Goal: Register for event/course

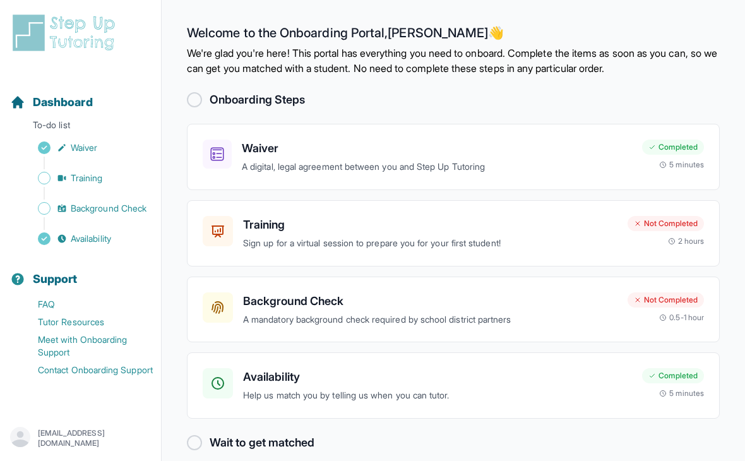
click at [403, 251] on div "Training Sign up for a virtual session to prepare you for your first student! N…" at bounding box center [453, 233] width 533 height 66
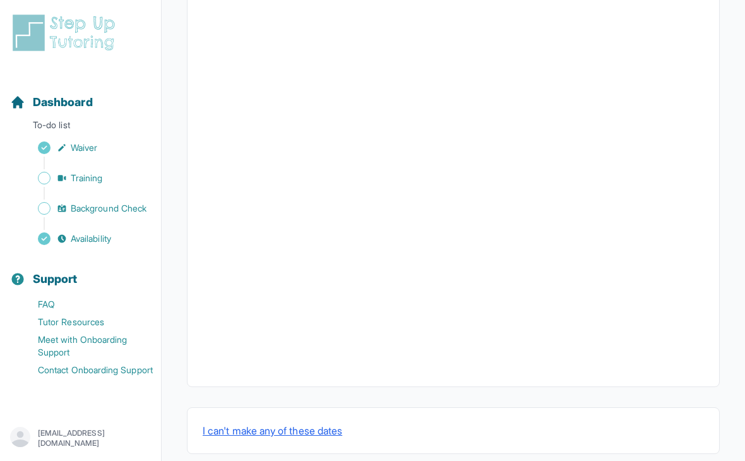
scroll to position [409, 0]
click at [318, 432] on button "I can't make any of these dates" at bounding box center [273, 431] width 140 height 15
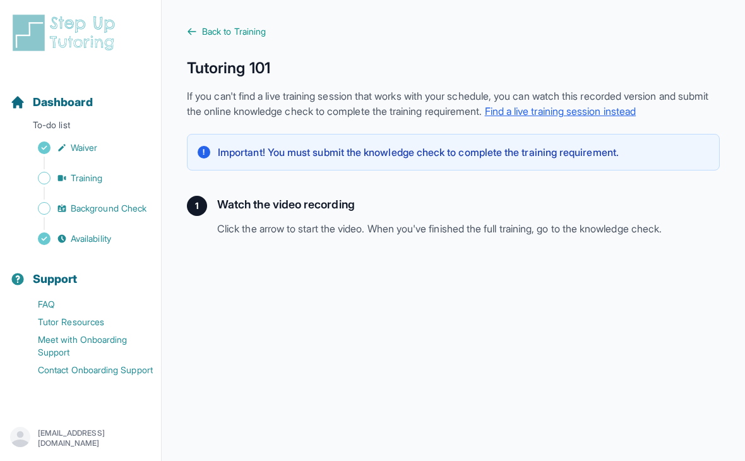
click at [190, 26] on link "Back to Training" at bounding box center [453, 31] width 533 height 13
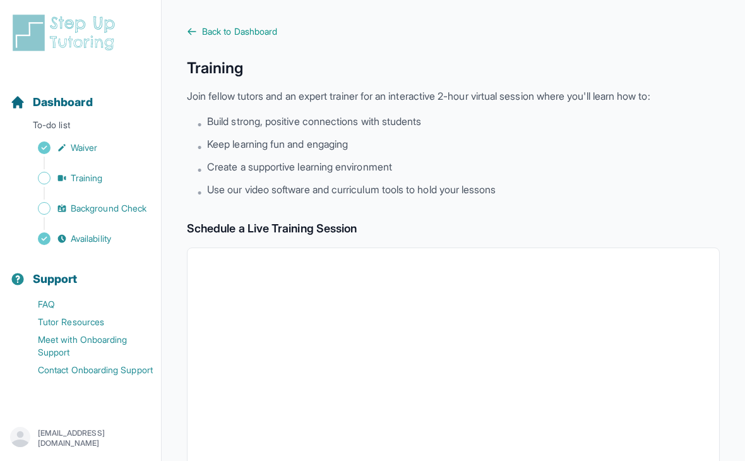
click at [182, 33] on main "Back to Dashboard Training Join fellow tutors and an expert trainer for an inte…" at bounding box center [453, 444] width 583 height 889
click at [199, 35] on link "Back to Dashboard" at bounding box center [453, 31] width 533 height 13
